Goal: Find specific page/section: Find specific page/section

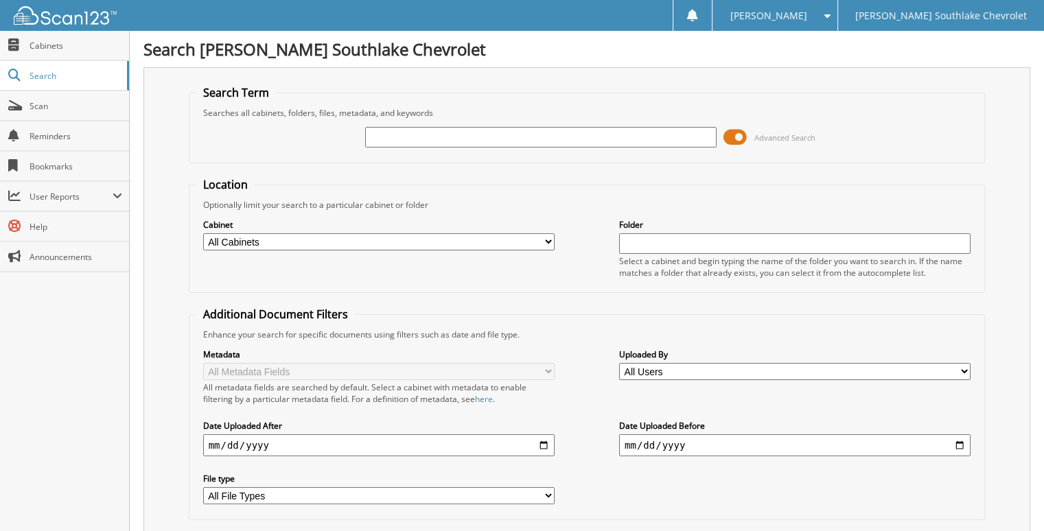
click at [467, 136] on input "text" at bounding box center [540, 137] width 351 height 21
type input "443480"
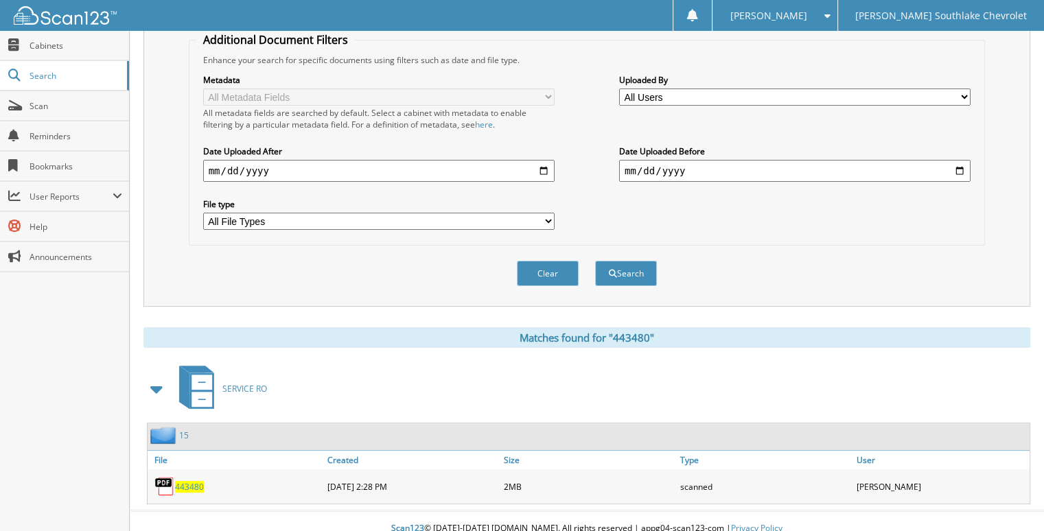
click at [195, 481] on span "443480" at bounding box center [189, 487] width 29 height 12
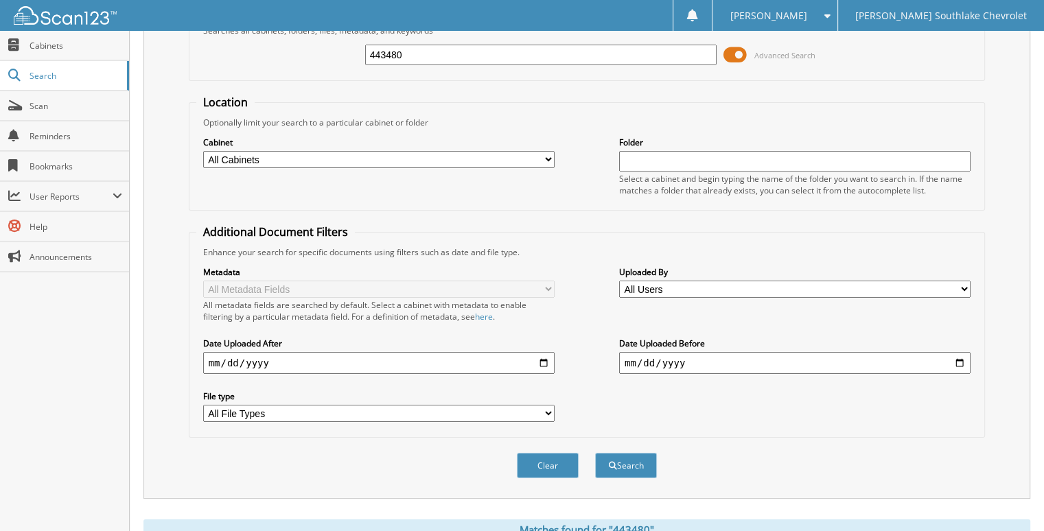
scroll to position [0, 0]
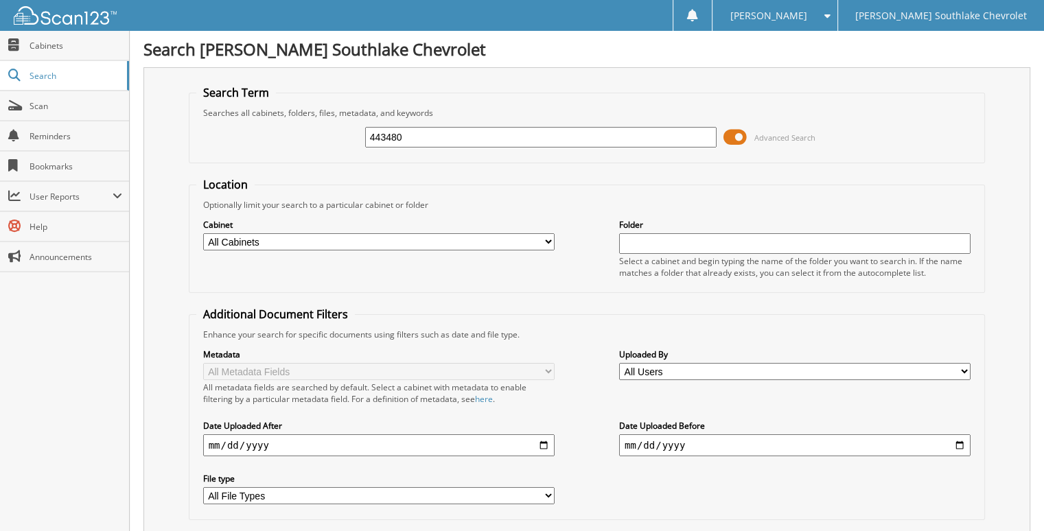
click at [392, 140] on input "443480" at bounding box center [540, 137] width 351 height 21
type input "443034"
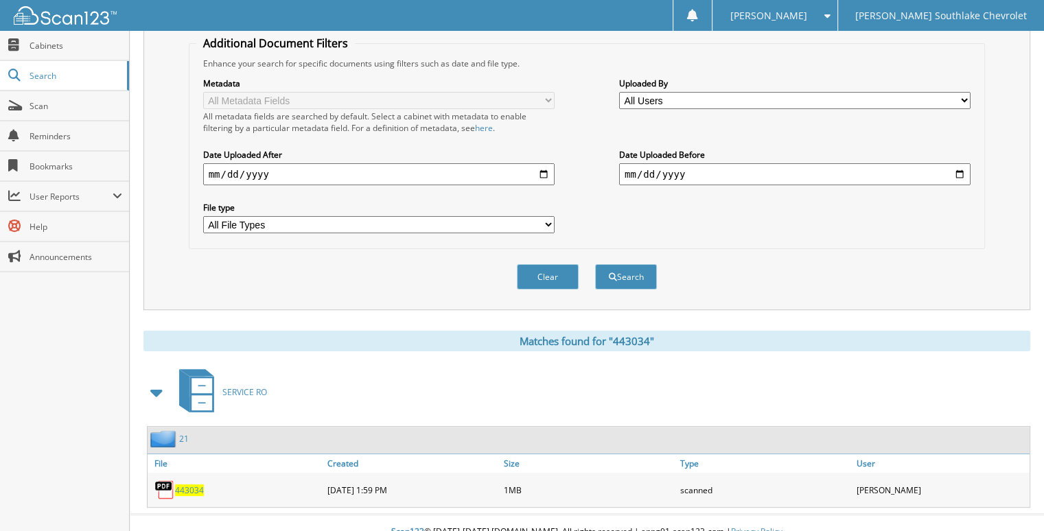
scroll to position [275, 0]
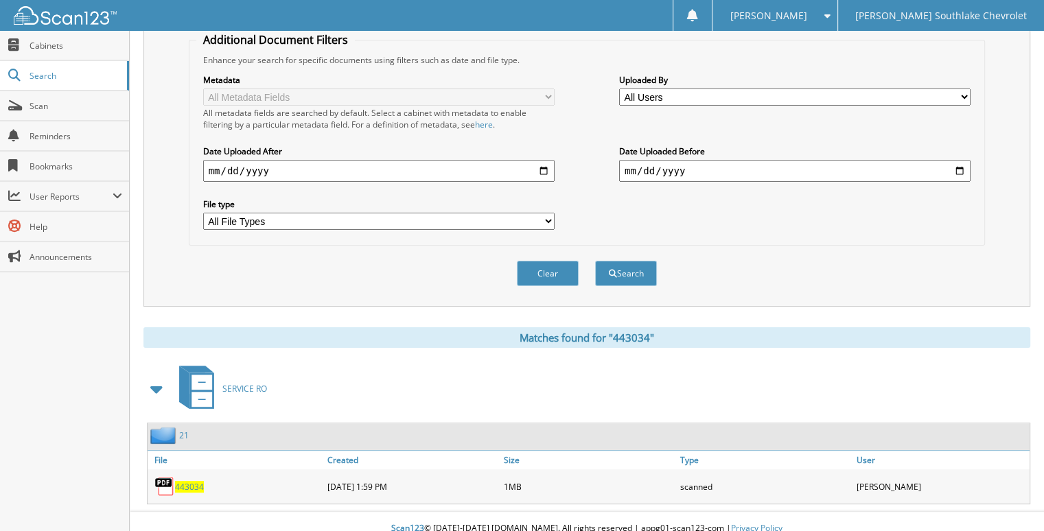
click at [187, 481] on span "443034" at bounding box center [189, 487] width 29 height 12
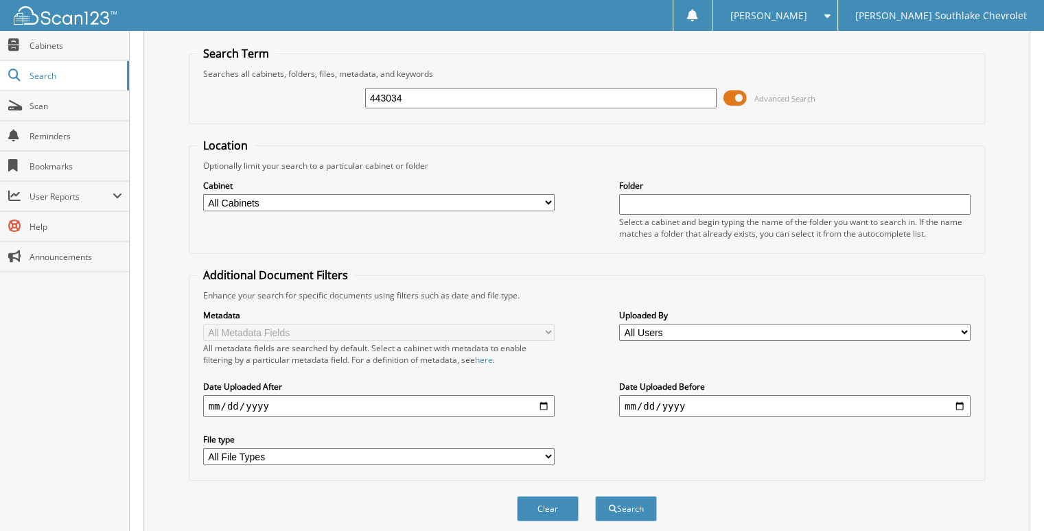
scroll to position [0, 0]
